Goal: Task Accomplishment & Management: Manage account settings

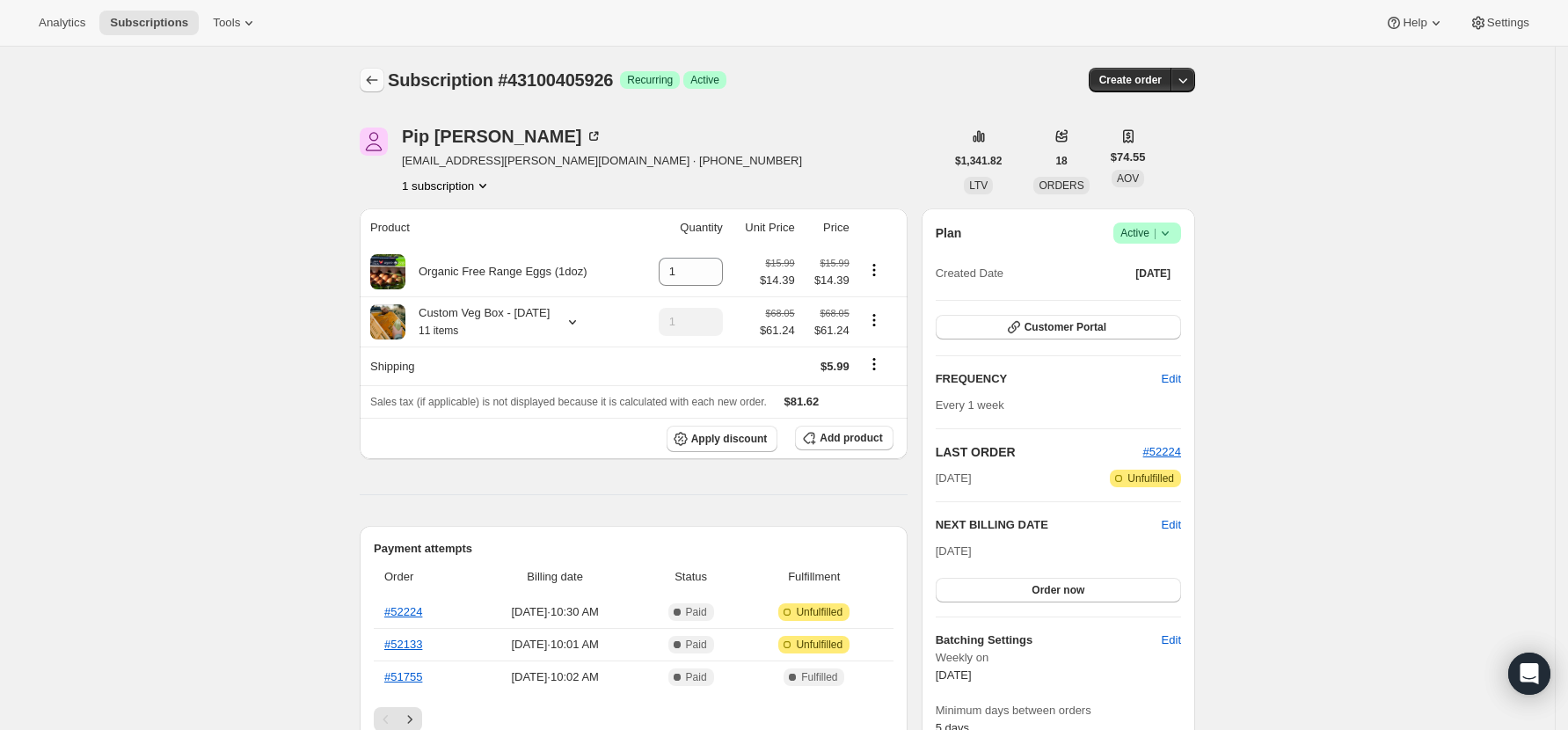
click at [367, 72] on button "Subscriptions" at bounding box center [372, 80] width 25 height 25
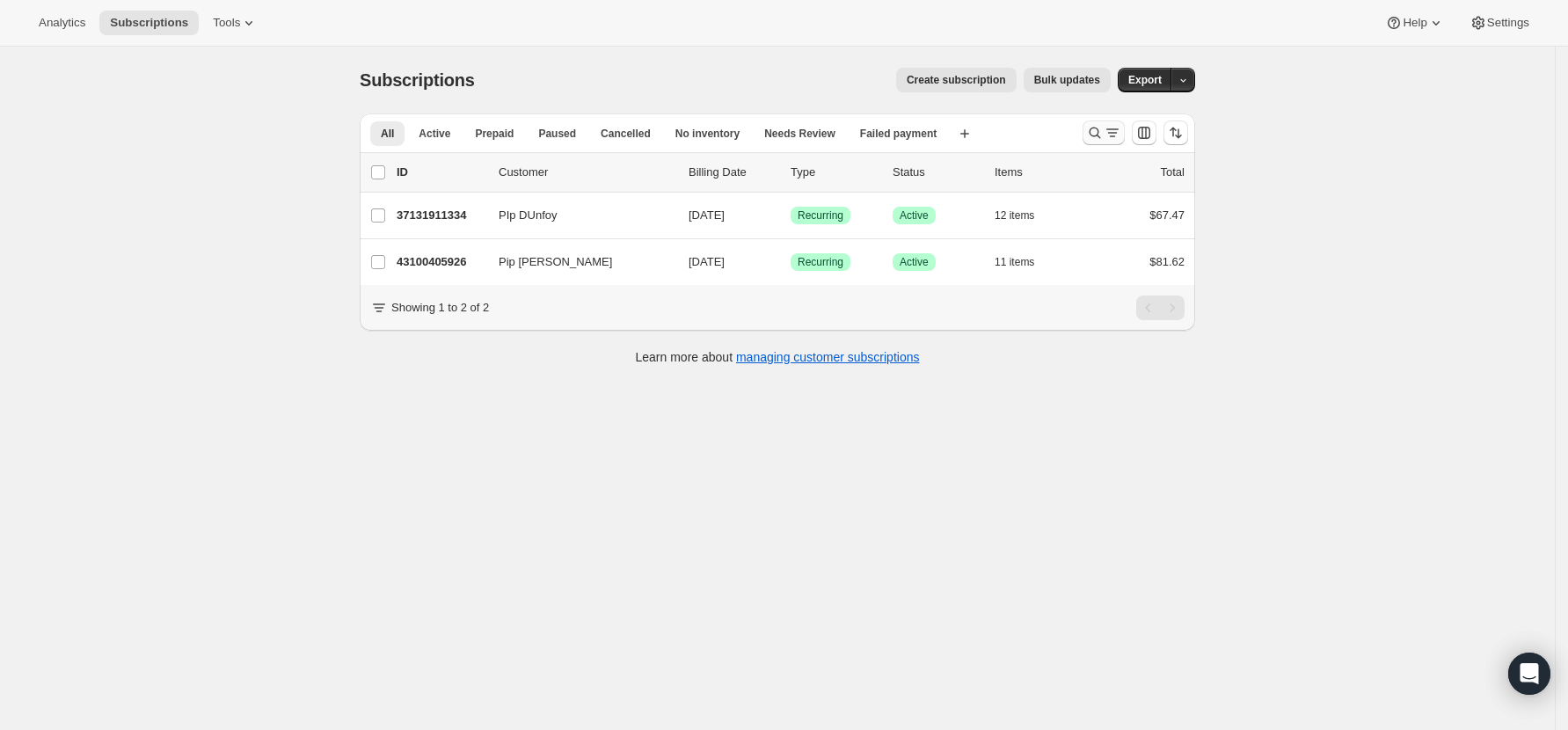
click at [1100, 136] on icon "Search and filter results" at bounding box center [1095, 133] width 18 height 18
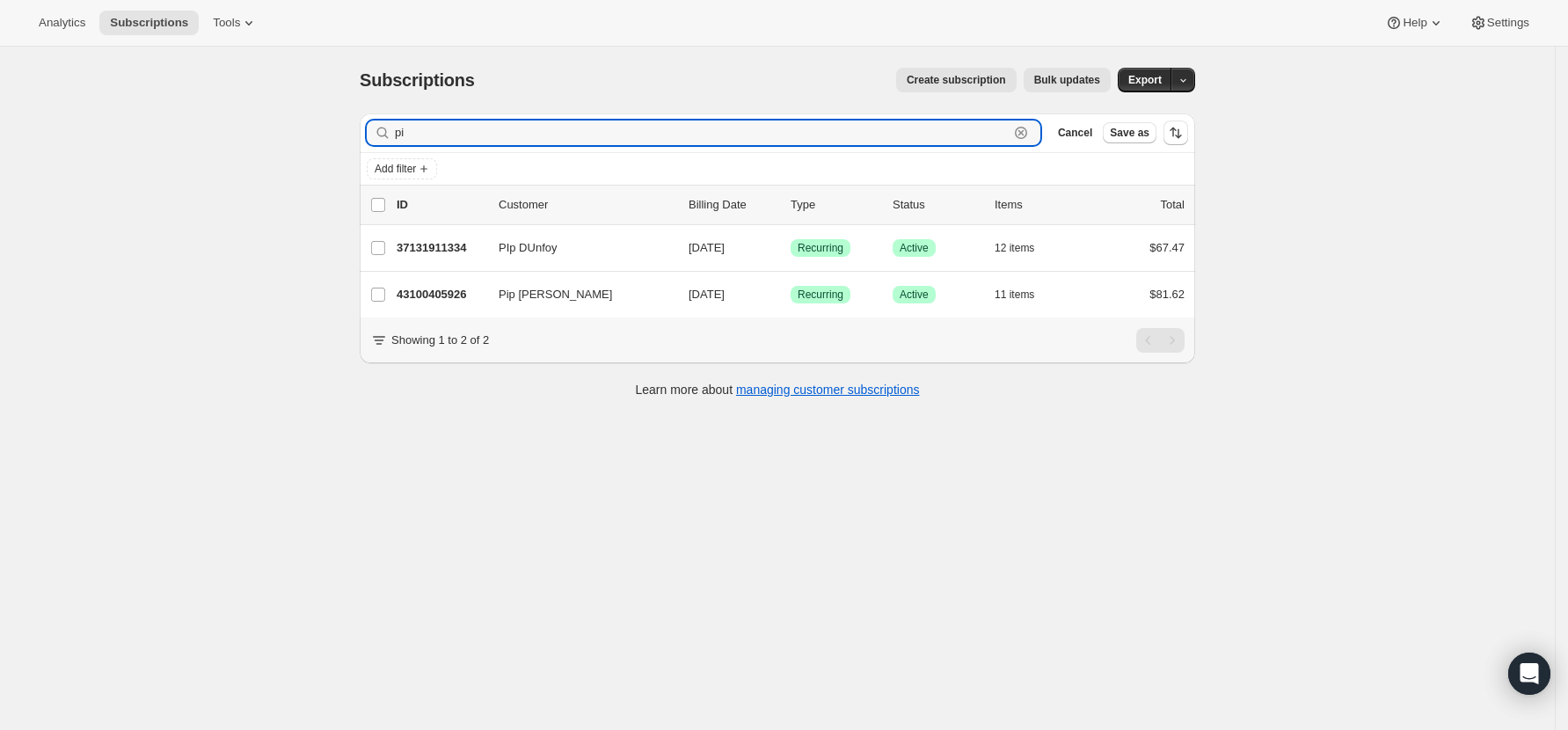
type input "p"
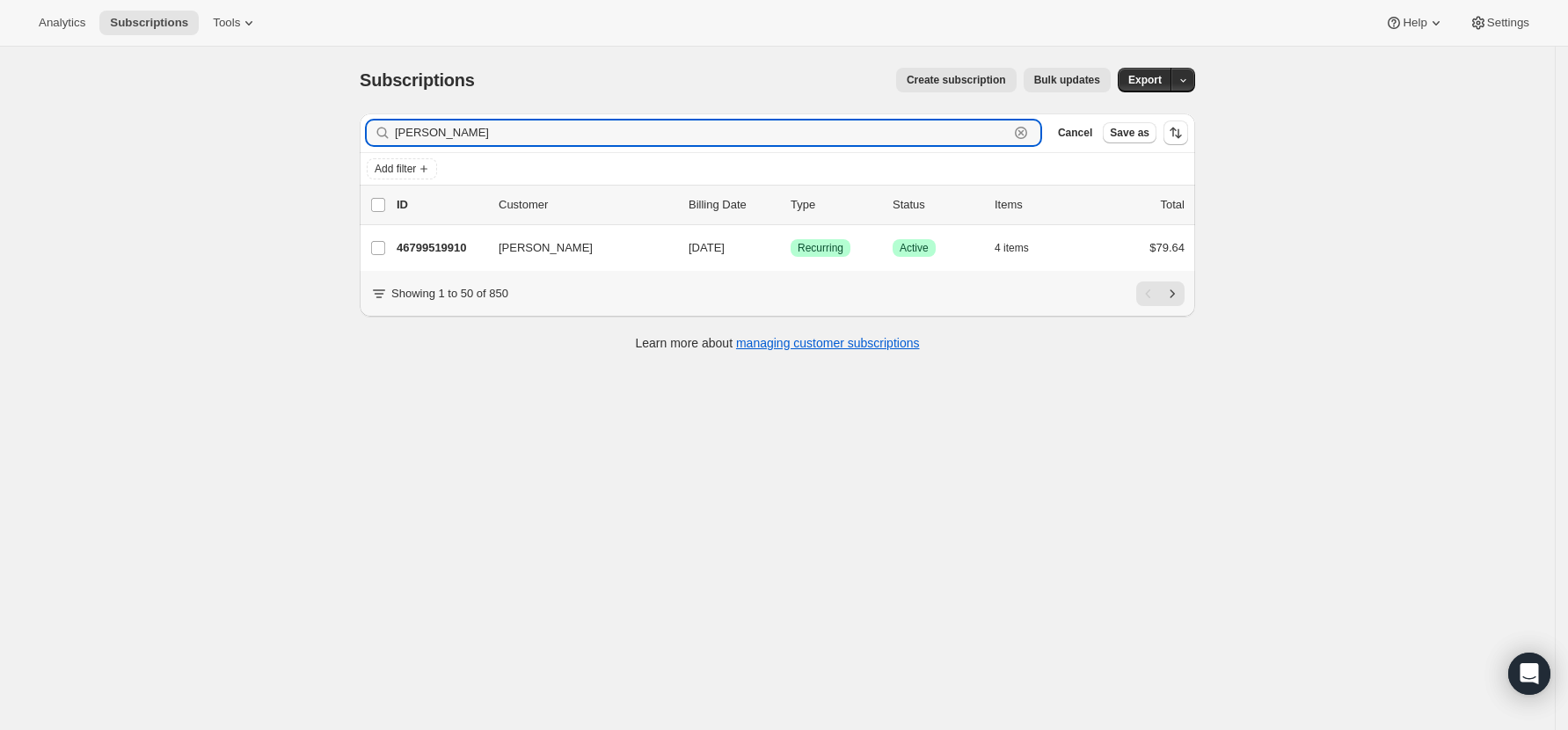
drag, startPoint x: 481, startPoint y: 141, endPoint x: 303, endPoint y: 134, distance: 178.1
click at [303, 134] on div "Subscriptions. This page is ready Subscriptions Create subscription Bulk update…" at bounding box center [777, 411] width 1555 height 730
paste input ".[PERSON_NAME][EMAIL_ADDRESS][DOMAIN_NAME]"
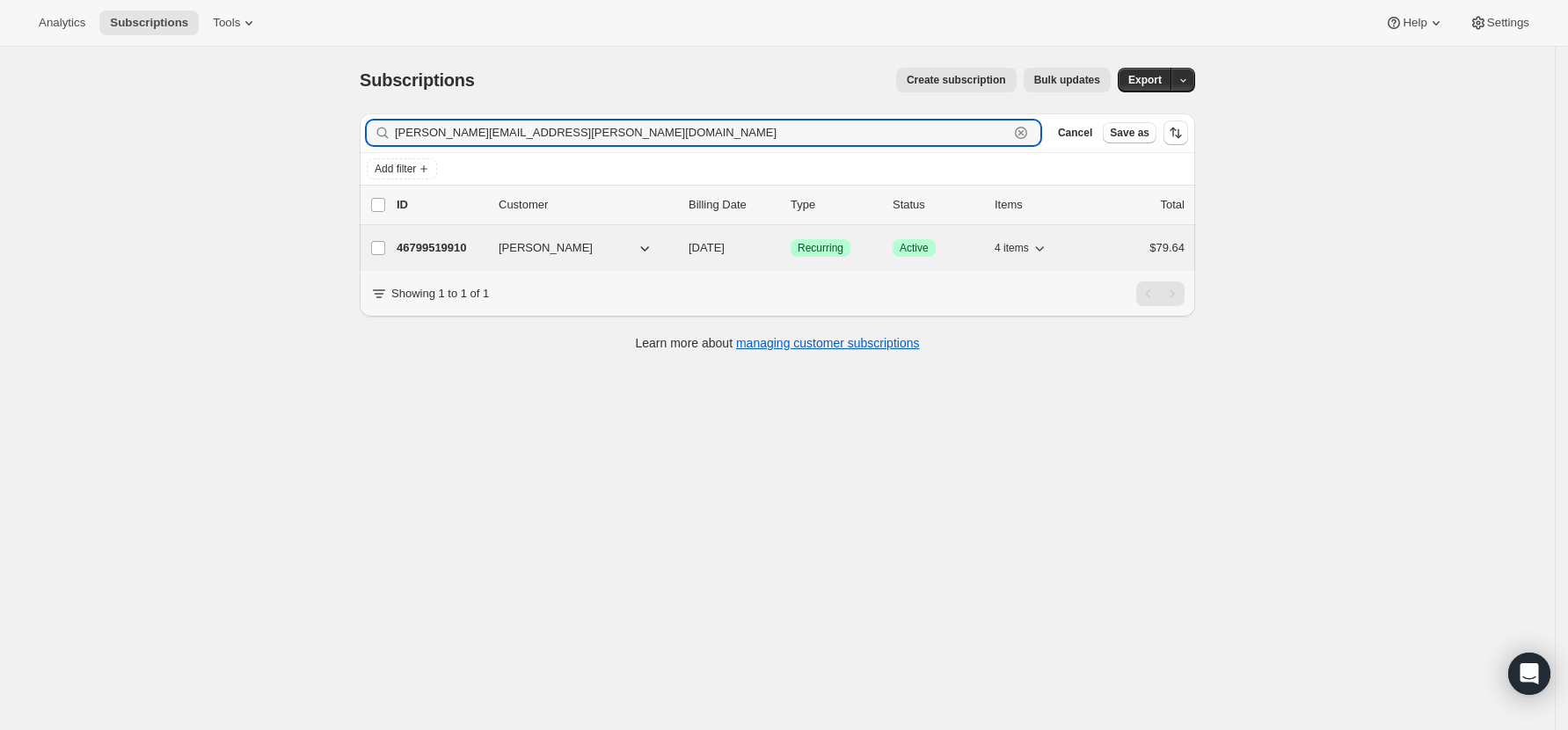
type input "[PERSON_NAME][EMAIL_ADDRESS][PERSON_NAME][DOMAIN_NAME]"
click at [468, 251] on p "46799519910" at bounding box center [440, 248] width 88 height 18
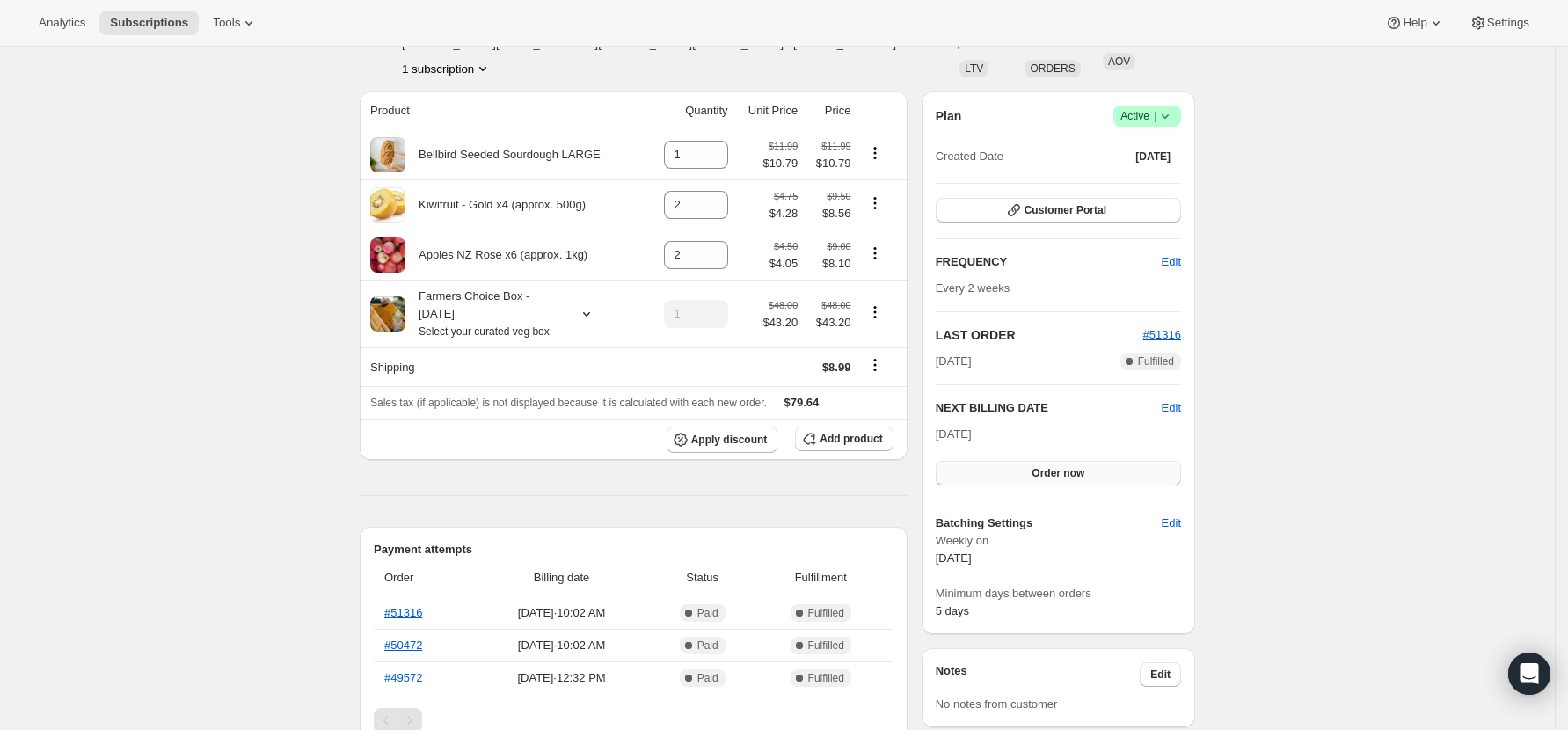
scroll to position [234, 0]
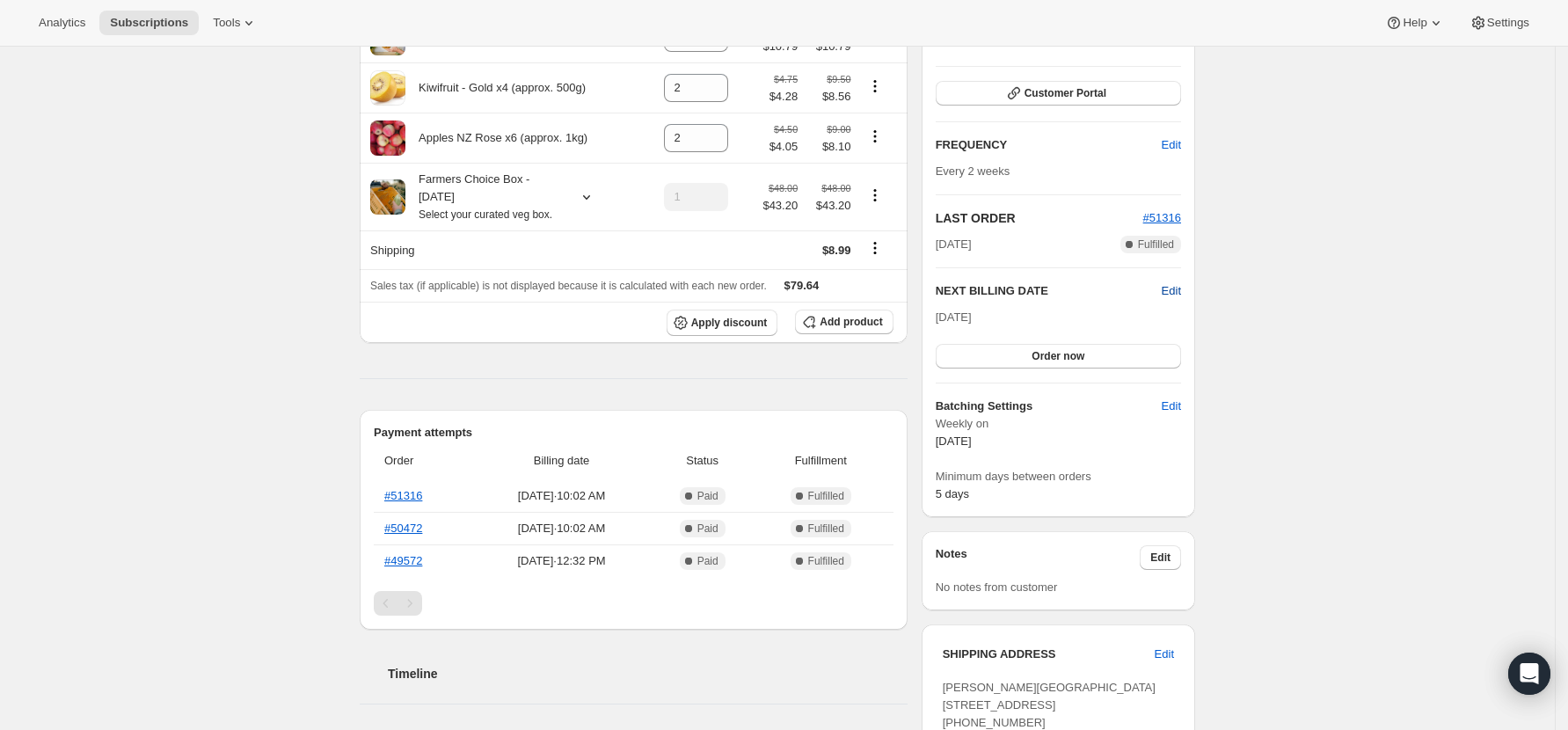
click at [1176, 291] on span "Edit" at bounding box center [1172, 291] width 20 height 18
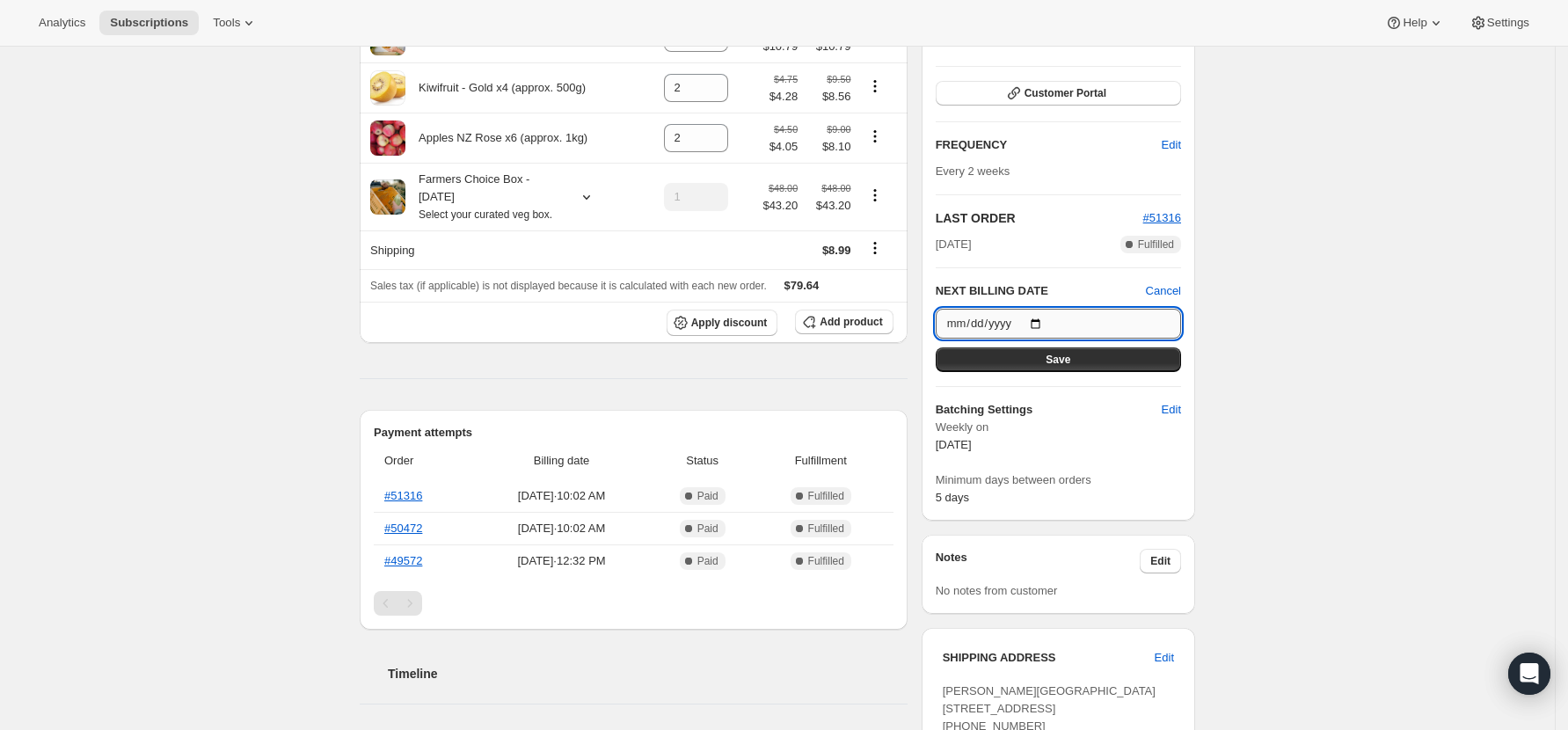
click at [1041, 320] on input "[DATE]" at bounding box center [1058, 324] width 245 height 30
type input "[DATE]"
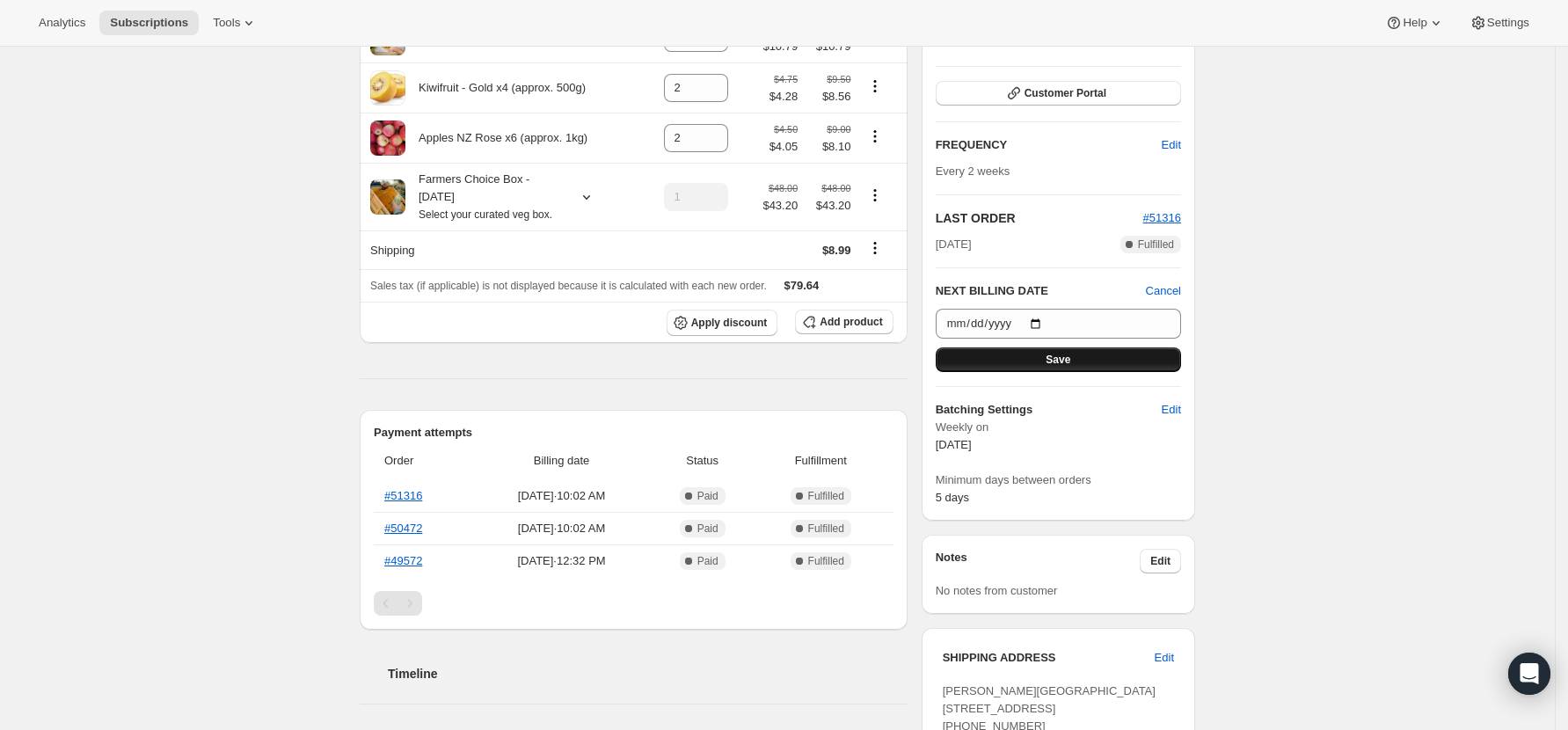
click at [1083, 358] on button "Save" at bounding box center [1058, 360] width 245 height 25
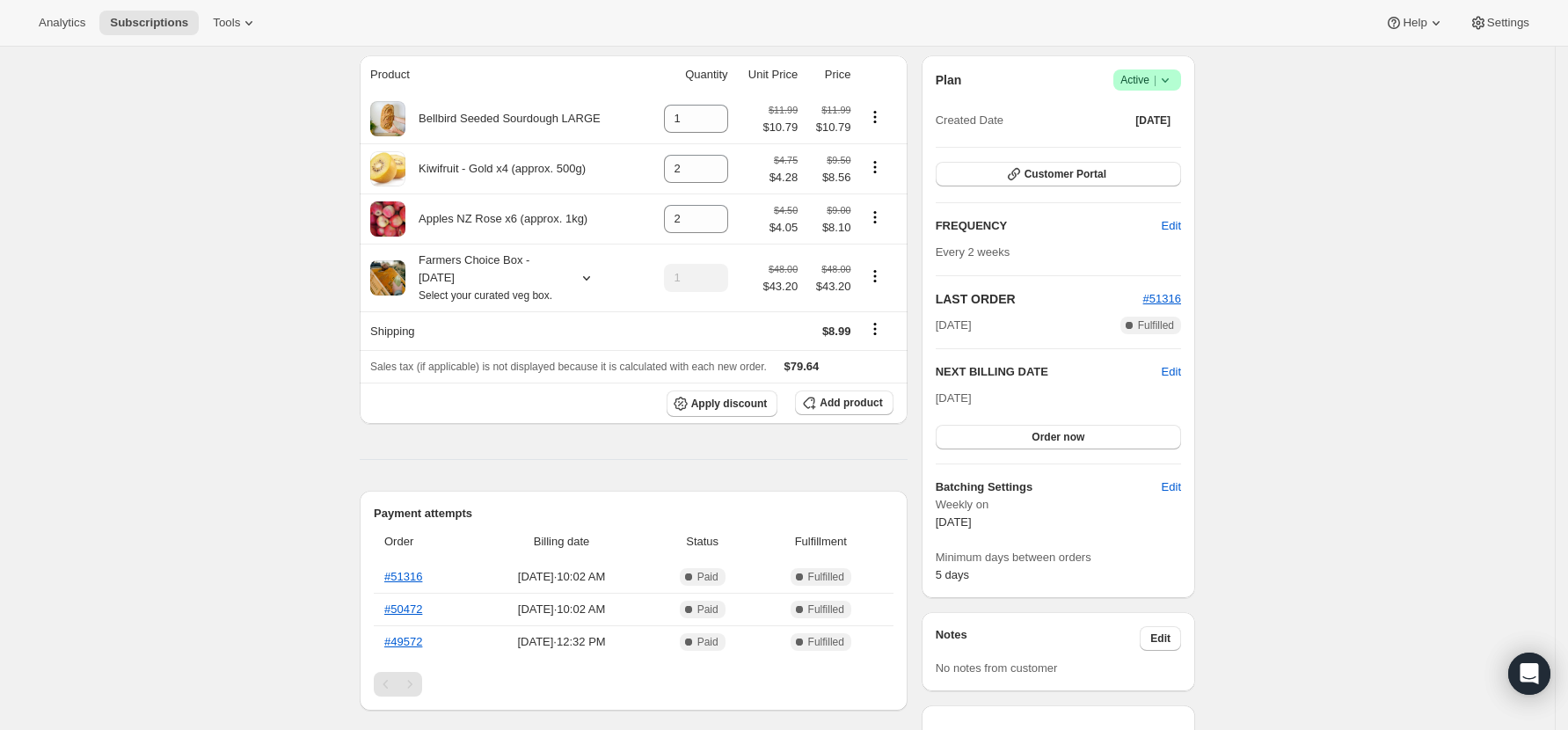
scroll to position [0, 0]
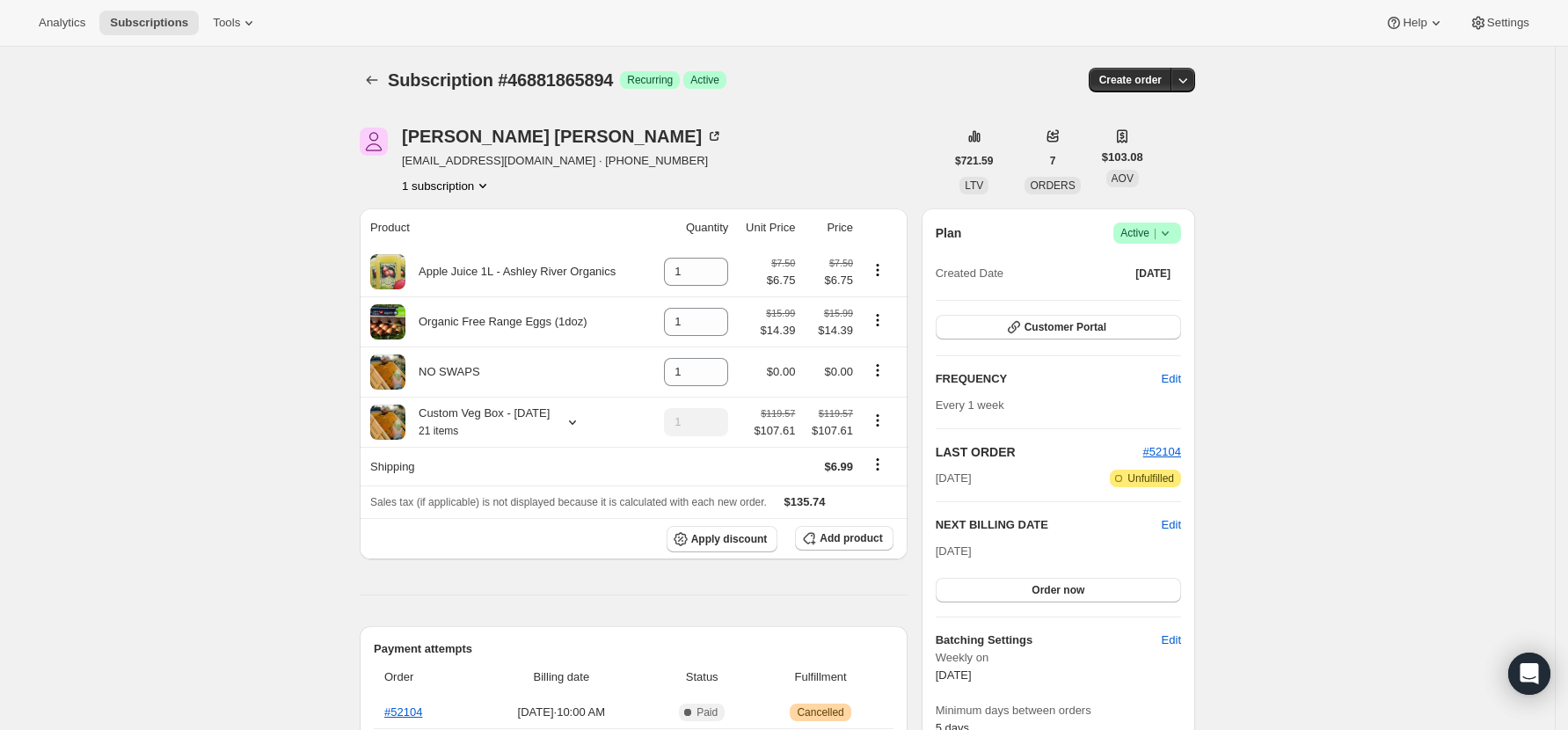
click at [1165, 231] on icon at bounding box center [1165, 234] width 18 height 18
click at [1157, 268] on span "Pause subscription" at bounding box center [1153, 267] width 97 height 13
